Goal: Book appointment/travel/reservation

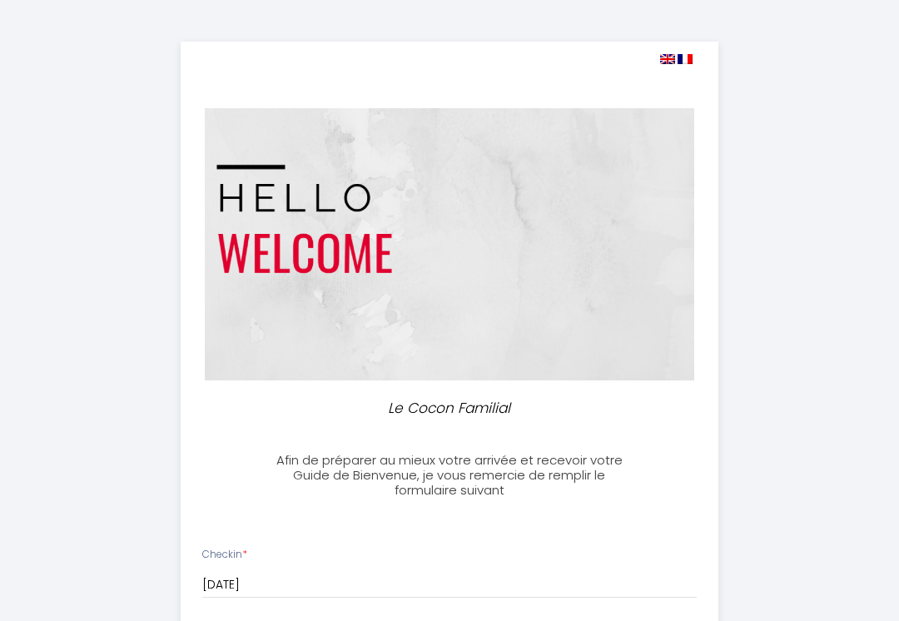
select select
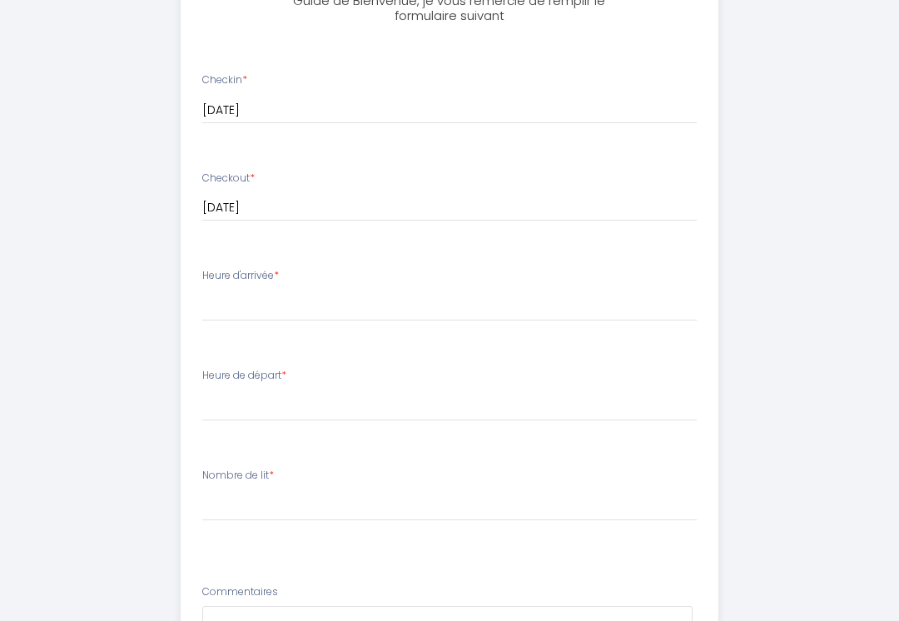
scroll to position [474, 0]
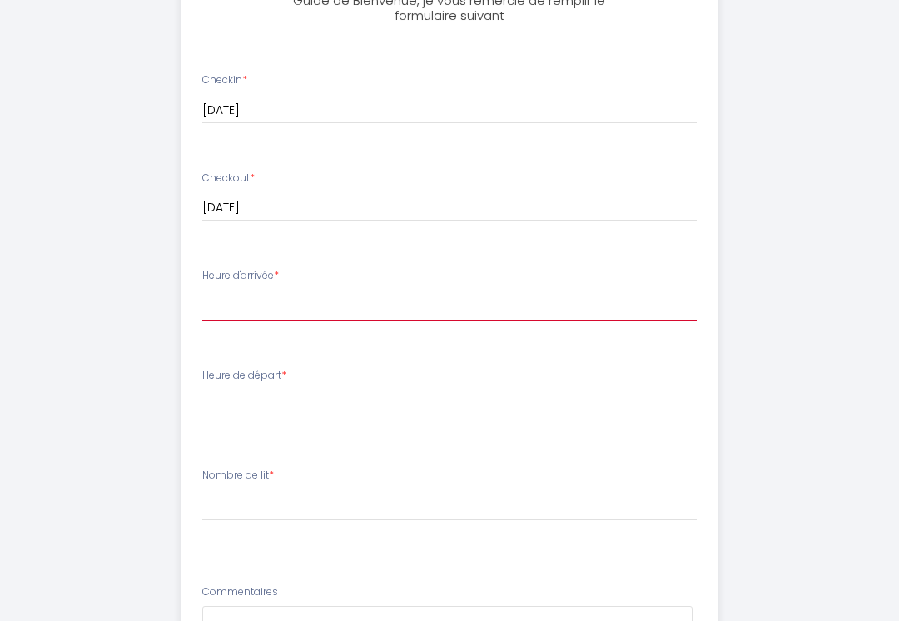
click at [226, 291] on select "17:00 17:30 18:00 18:30 19:00 19:30 20:00" at bounding box center [449, 307] width 495 height 32
click at [210, 296] on select "17:00 17:30 18:00 18:30 19:00 19:30 20:00" at bounding box center [449, 306] width 495 height 32
select select "20:00"
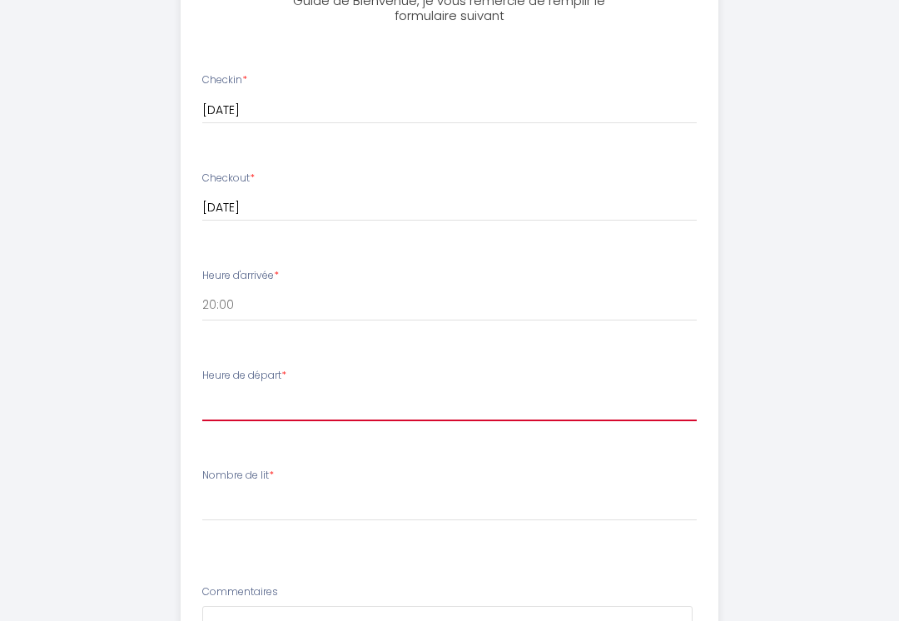
click at [214, 410] on select "00:00 00:30 01:00 01:30 02:00 02:30 03:00 03:30 04:00 04:30 05:00 05:30 06:00 0…" at bounding box center [449, 406] width 495 height 32
select select "10:00"
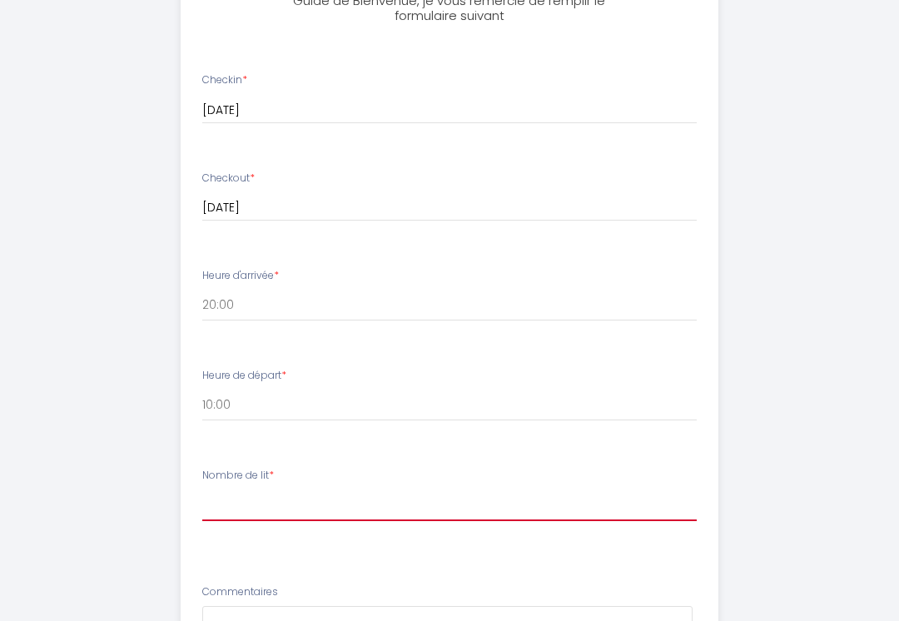
click at [223, 497] on select "[PERSON_NAME] de lit 1 2 3 4 5" at bounding box center [449, 506] width 495 height 32
select select "4"
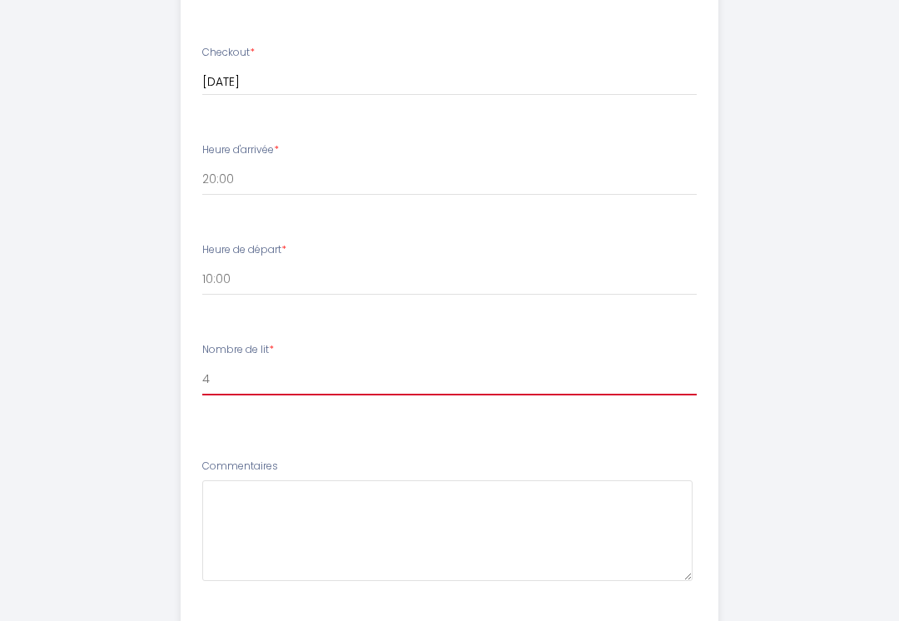
scroll to position [675, 0]
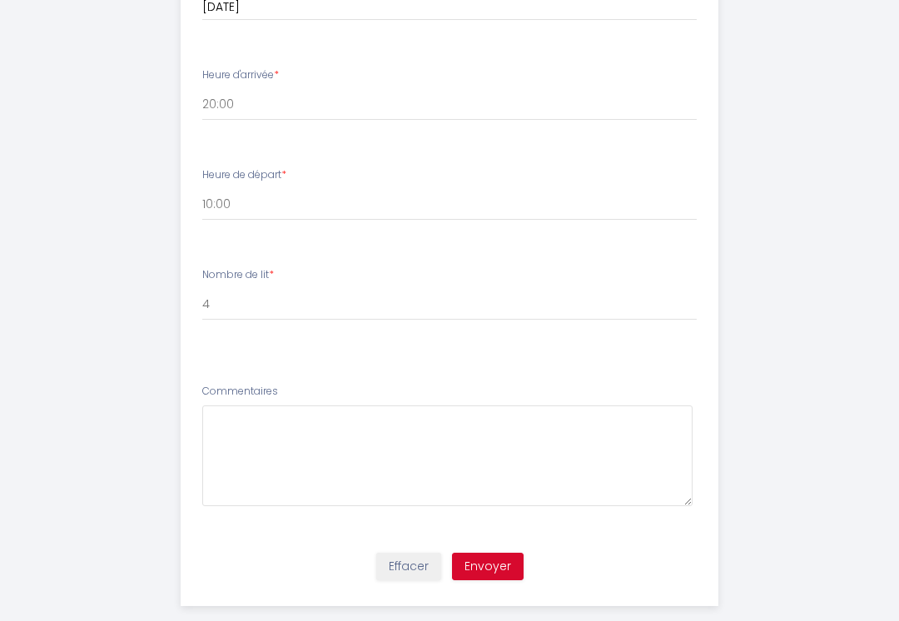
click at [515, 563] on button "Envoyer" at bounding box center [488, 567] width 72 height 28
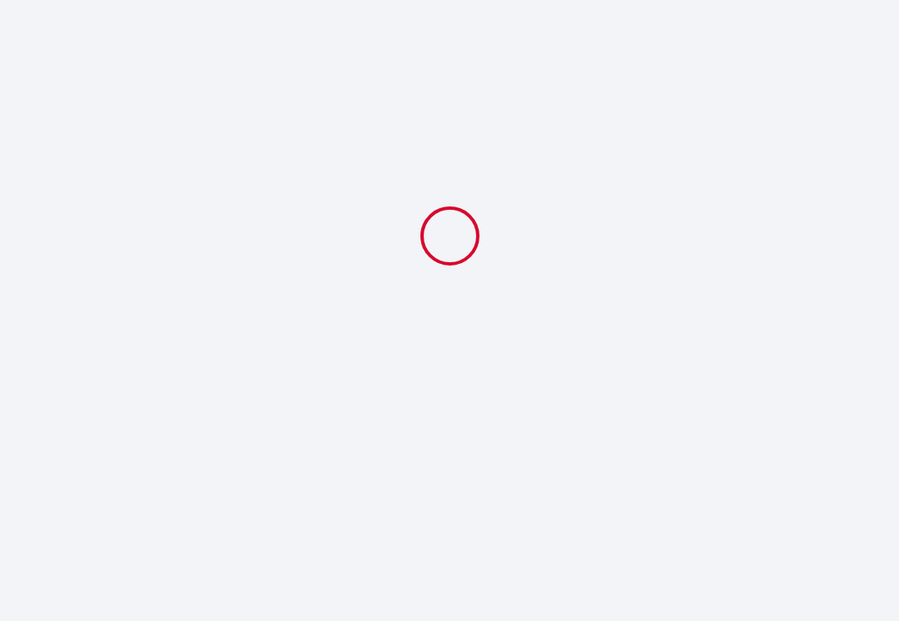
select select "20:00"
select select "10:00"
select select "4"
